Goal: Transaction & Acquisition: Purchase product/service

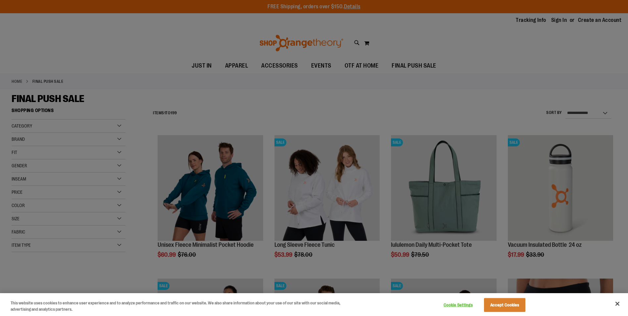
click at [281, 113] on div at bounding box center [314, 158] width 628 height 316
click at [464, 307] on button "Cookie Settings" at bounding box center [457, 304] width 41 height 13
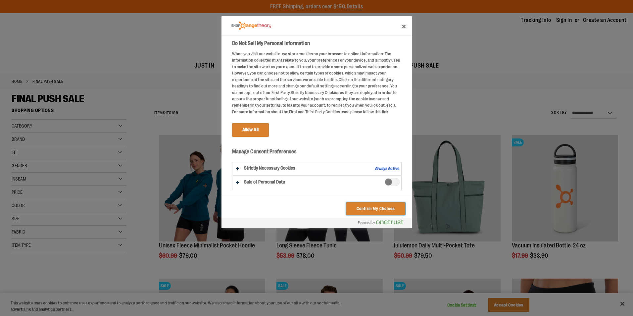
click at [382, 210] on button "Confirm My Choices" at bounding box center [375, 208] width 59 height 13
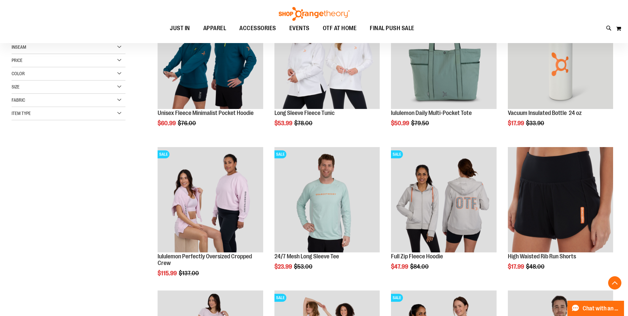
scroll to position [132, 0]
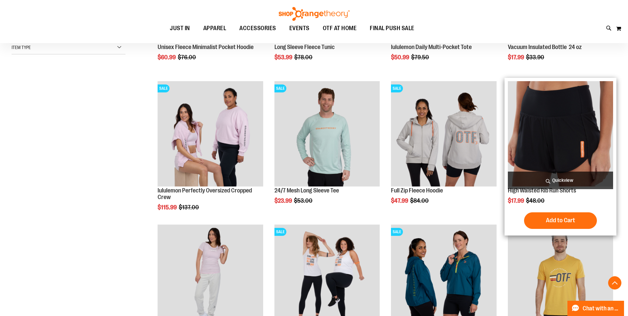
scroll to position [198, 0]
click at [555, 129] on img "product" at bounding box center [560, 133] width 105 height 105
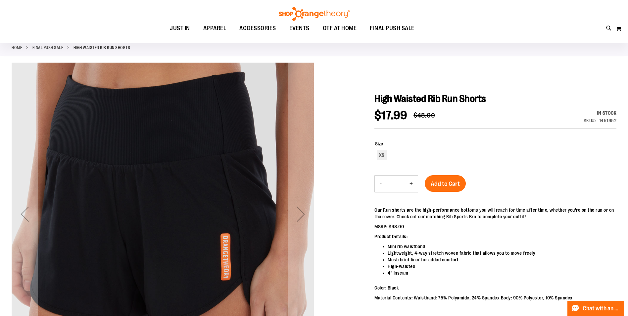
scroll to position [33, 0]
click at [383, 158] on div "XS" at bounding box center [382, 156] width 10 height 10
type input "***"
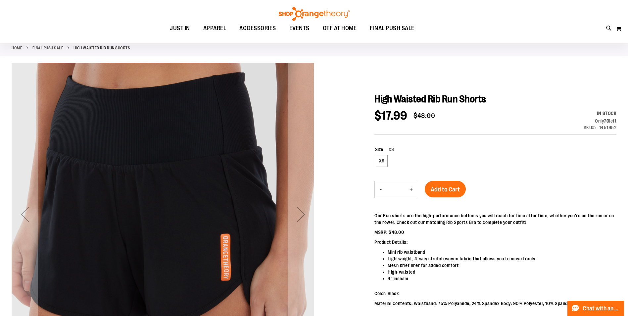
click at [420, 137] on div "High Waisted Rib Run Shorts $17.99 Regular Price $48.00 In stock Only 70 left S…" at bounding box center [496, 297] width 242 height 409
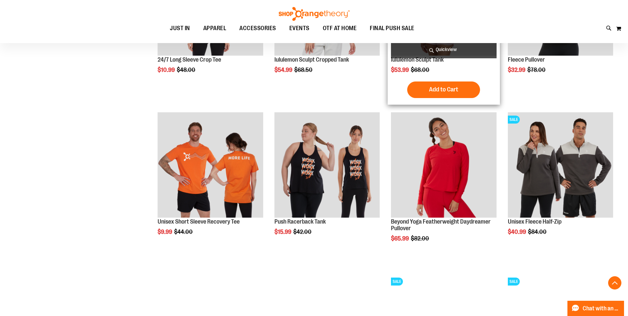
scroll to position [1084, 0]
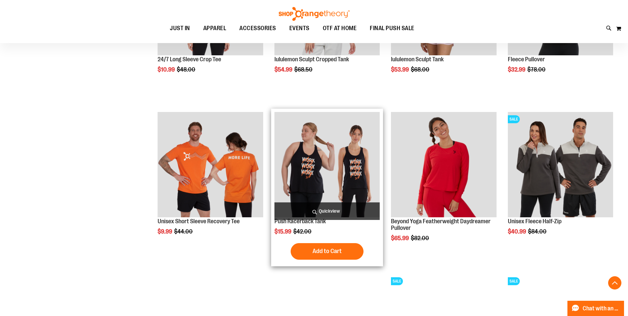
click at [325, 161] on img "product" at bounding box center [327, 164] width 105 height 105
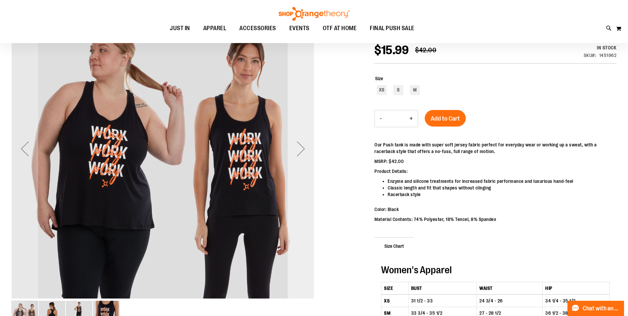
scroll to position [99, 0]
click at [303, 149] on div "Next" at bounding box center [301, 148] width 26 height 26
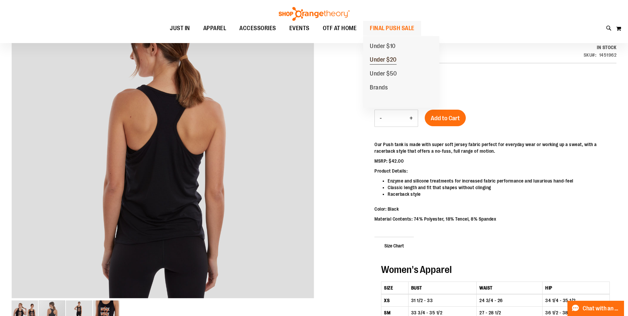
click at [382, 61] on span "Under $20" at bounding box center [383, 60] width 27 height 8
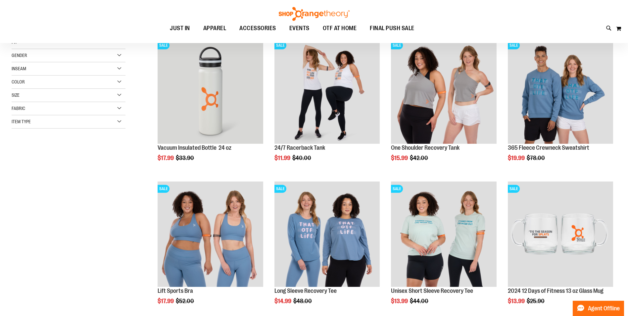
scroll to position [99, 0]
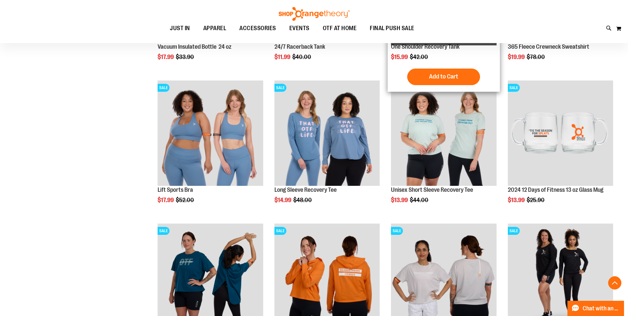
scroll to position [198, 0]
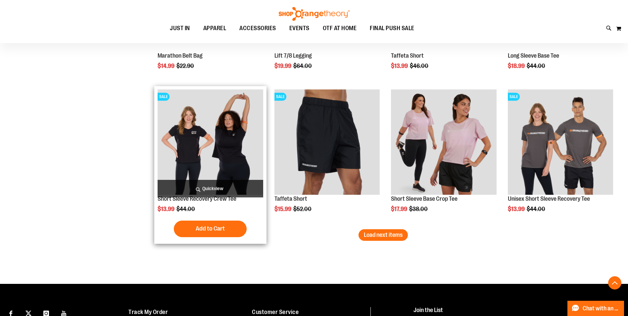
scroll to position [1191, 0]
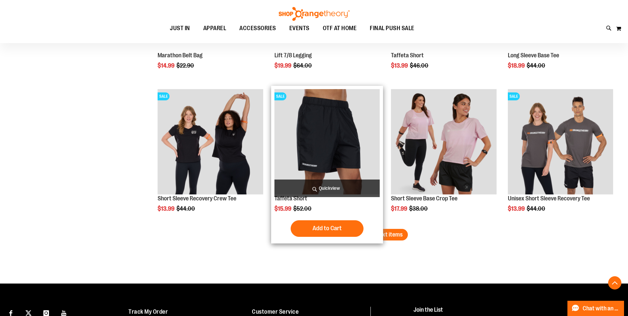
click at [319, 143] on img "product" at bounding box center [327, 141] width 105 height 105
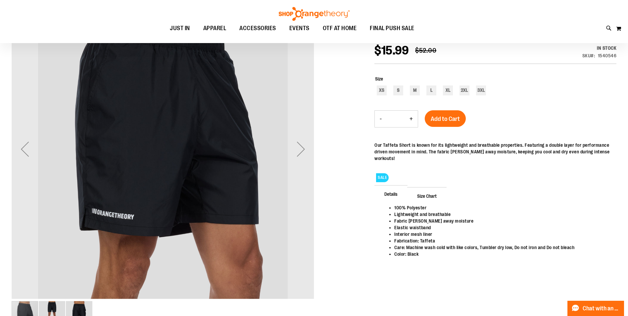
scroll to position [99, 0]
click at [431, 88] on div "L" at bounding box center [431, 90] width 10 height 10
type input "***"
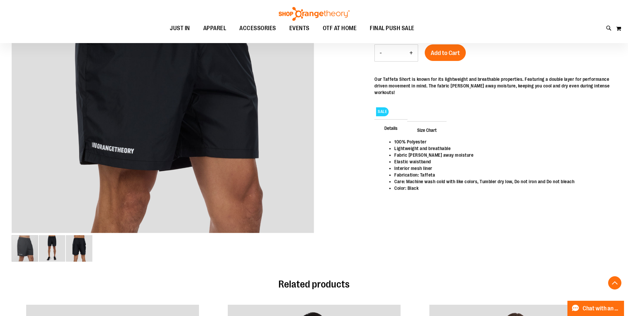
scroll to position [165, 0]
click at [424, 171] on li "Fabrication: Taffeta" at bounding box center [502, 174] width 216 height 7
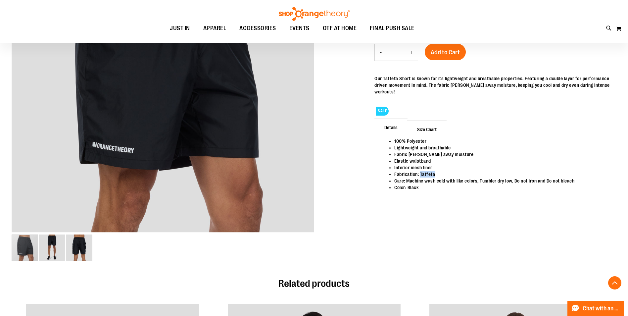
click at [424, 171] on li "Fabrication: Taffeta" at bounding box center [502, 174] width 216 height 7
copy li "Taffeta"
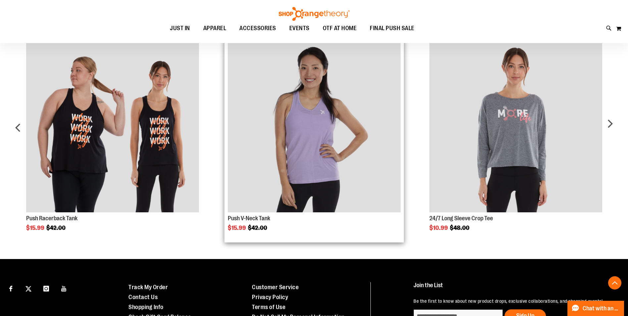
scroll to position [496, 0]
